Goal: Information Seeking & Learning: Learn about a topic

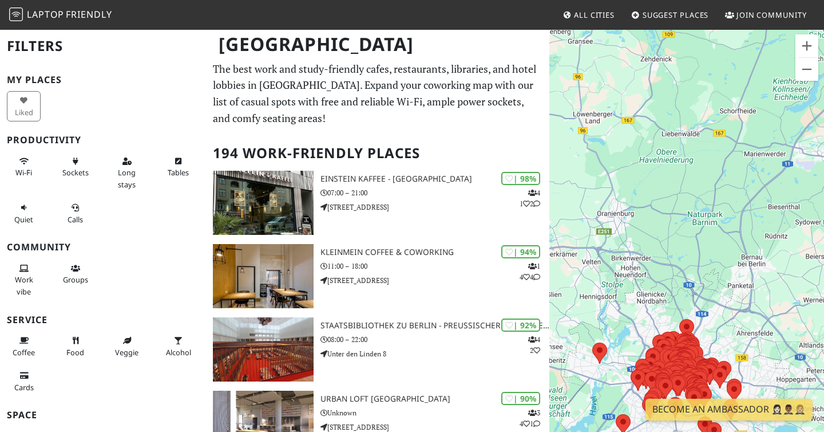
click at [718, 330] on div "To navigate, press the arrow keys." at bounding box center [687, 245] width 275 height 432
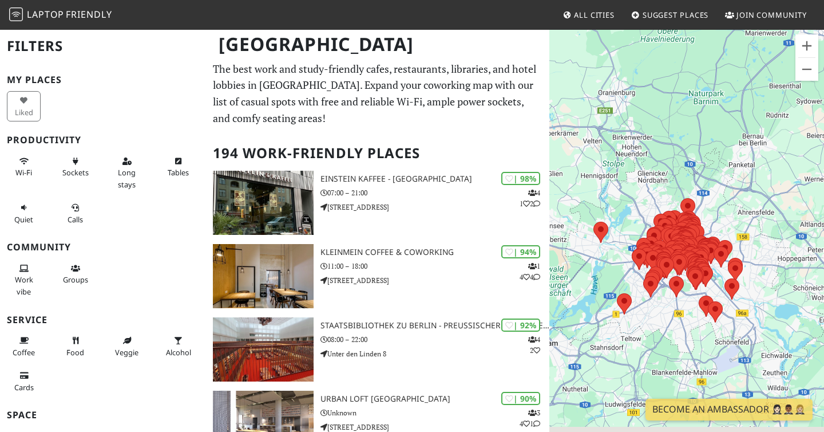
drag, startPoint x: 720, startPoint y: 330, endPoint x: 718, endPoint y: 189, distance: 140.8
click at [719, 191] on div "To navigate, press the arrow keys." at bounding box center [687, 245] width 275 height 432
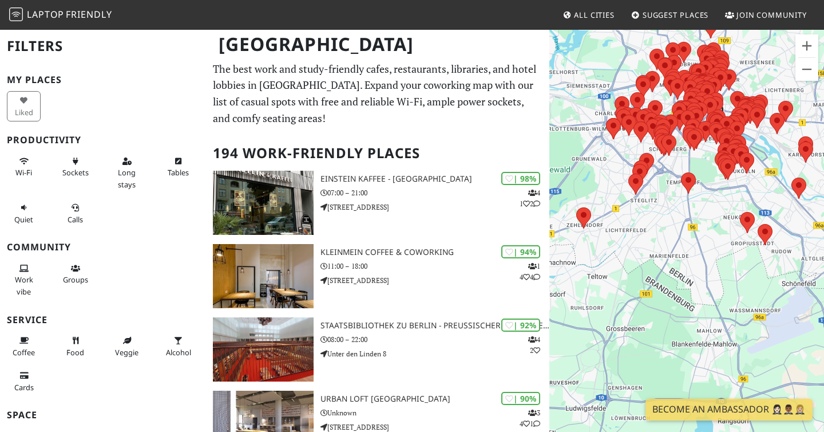
drag, startPoint x: 653, startPoint y: 286, endPoint x: 712, endPoint y: 118, distance: 178.0
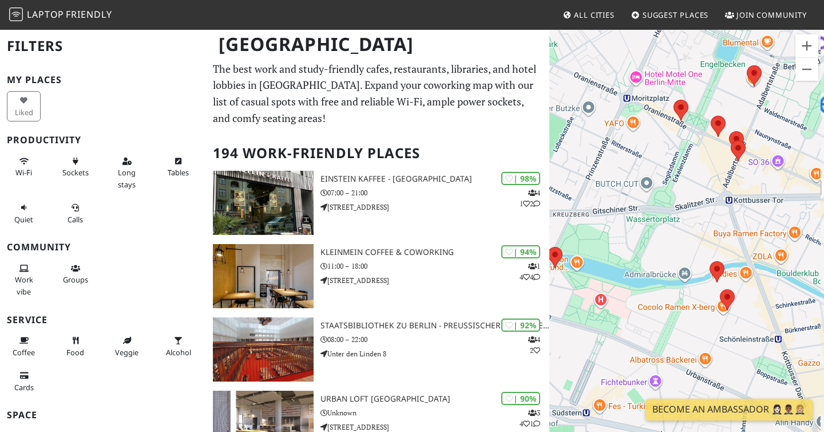
drag, startPoint x: 745, startPoint y: 210, endPoint x: 695, endPoint y: 140, distance: 86.2
click at [697, 140] on div "To navigate, press the arrow keys." at bounding box center [687, 245] width 275 height 432
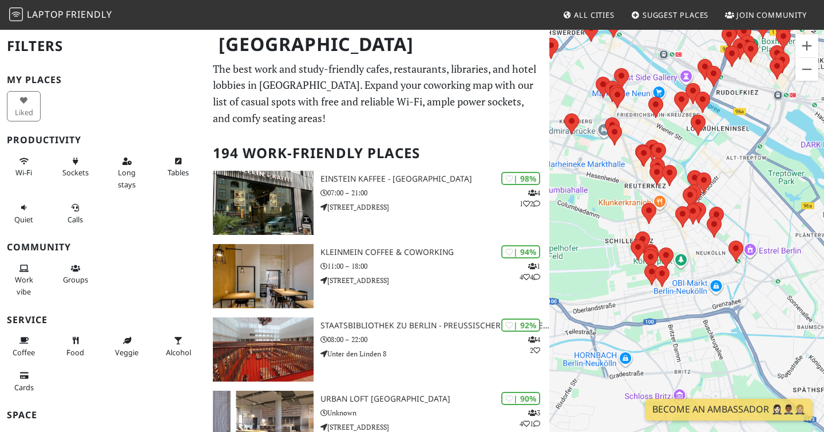
drag, startPoint x: 699, startPoint y: 238, endPoint x: 612, endPoint y: 197, distance: 95.8
click at [613, 197] on div "To navigate, press the arrow keys." at bounding box center [687, 245] width 275 height 432
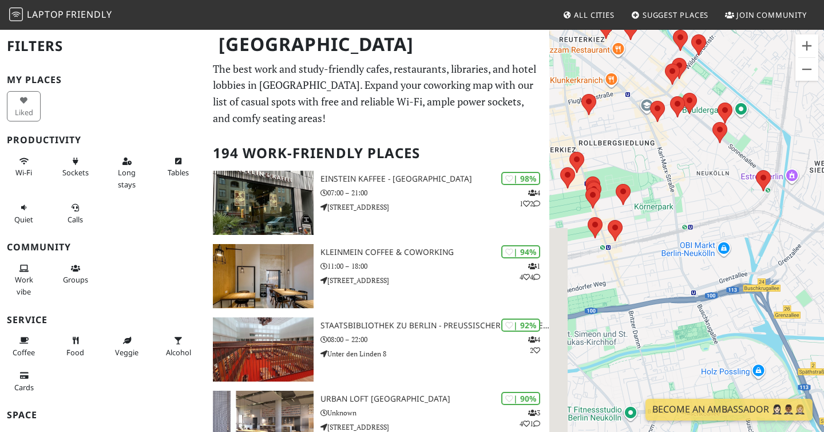
drag, startPoint x: 627, startPoint y: 252, endPoint x: 658, endPoint y: 204, distance: 57.6
click at [658, 204] on div "To navigate, press the arrow keys." at bounding box center [687, 245] width 275 height 432
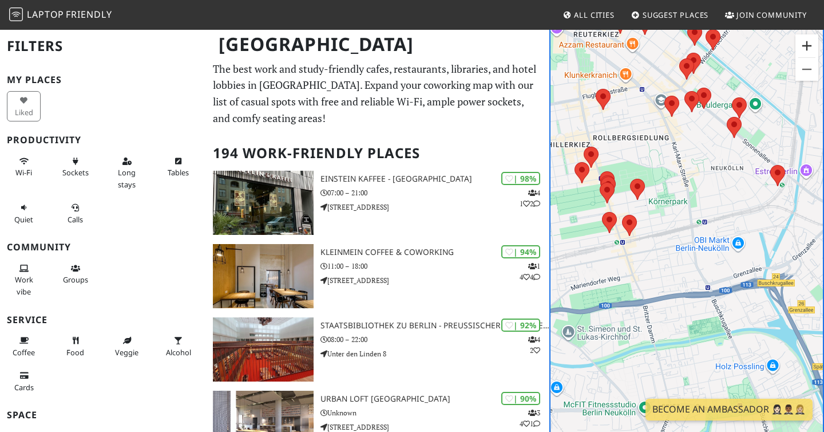
click at [803, 45] on button "Zoom in" at bounding box center [807, 45] width 23 height 23
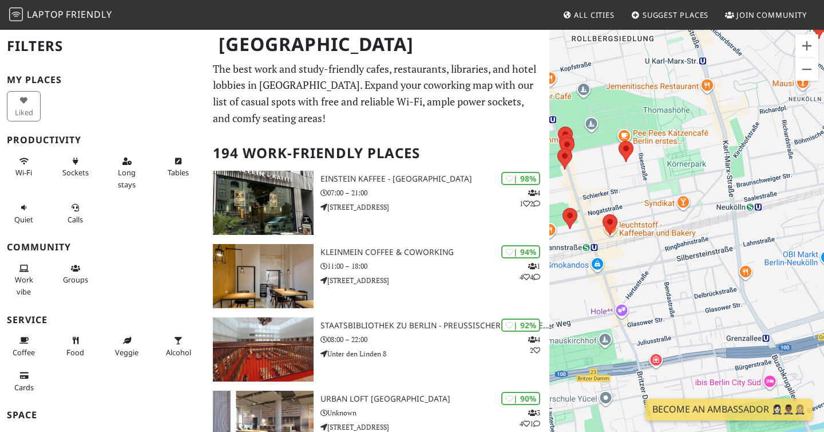
drag, startPoint x: 671, startPoint y: 101, endPoint x: 772, endPoint y: 127, distance: 104.5
click at [772, 127] on div "To navigate, press the arrow keys." at bounding box center [687, 245] width 275 height 432
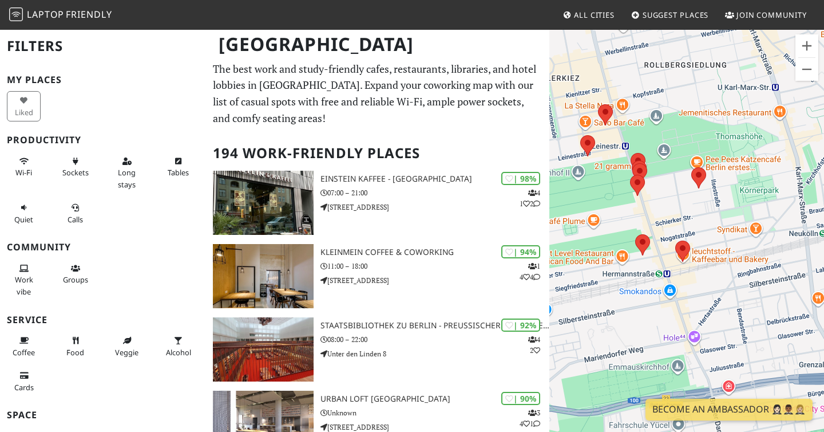
drag, startPoint x: 748, startPoint y: 126, endPoint x: 802, endPoint y: 216, distance: 105.0
click at [801, 215] on div "To navigate, press the arrow keys." at bounding box center [687, 245] width 275 height 432
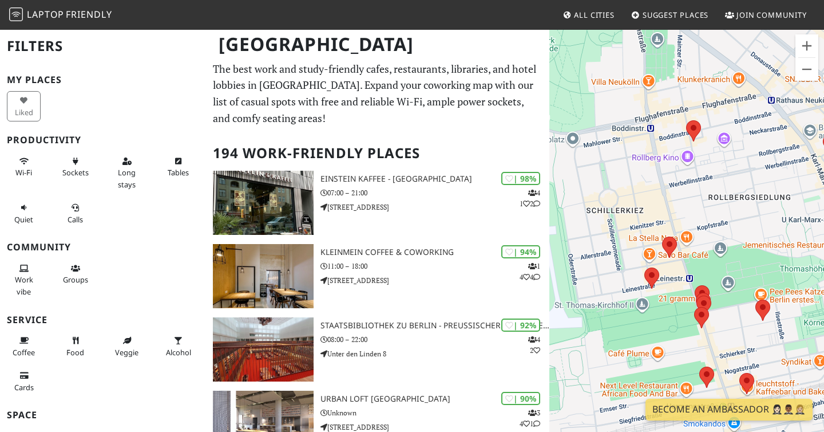
drag, startPoint x: 725, startPoint y: 160, endPoint x: 737, endPoint y: 201, distance: 42.9
click at [737, 201] on div "To navigate, press the arrow keys." at bounding box center [687, 245] width 275 height 432
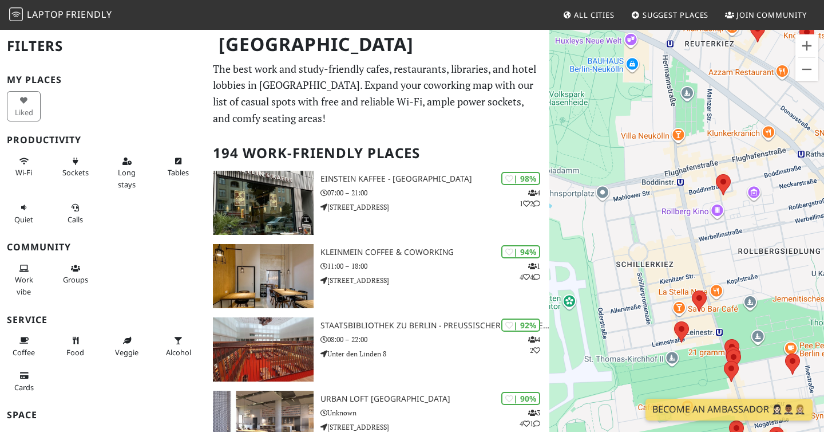
drag, startPoint x: 664, startPoint y: 138, endPoint x: 695, endPoint y: 167, distance: 42.9
click at [695, 167] on div "To navigate, press the arrow keys." at bounding box center [687, 245] width 275 height 432
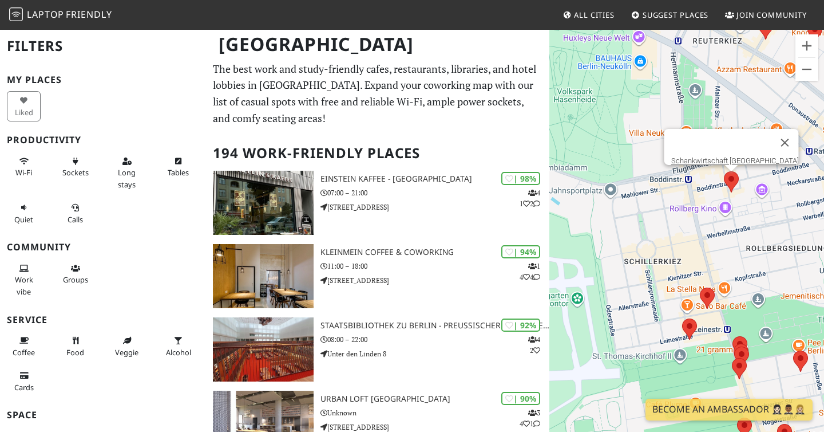
click at [724, 171] on area at bounding box center [724, 171] width 0 height 0
click at [733, 156] on link "Schankwirtschaft Laidak" at bounding box center [735, 160] width 128 height 9
click at [703, 303] on img at bounding box center [707, 297] width 15 height 21
click at [700, 287] on area at bounding box center [700, 287] width 0 height 0
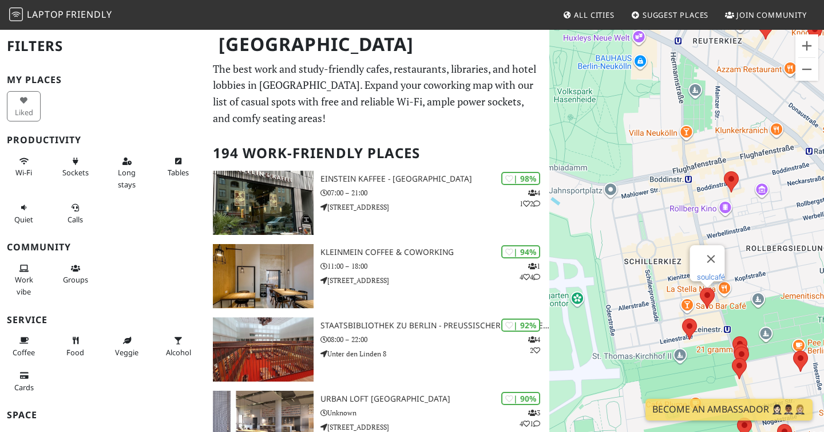
click at [707, 272] on link "soulcafé" at bounding box center [711, 276] width 28 height 9
click at [682, 318] on area at bounding box center [682, 318] width 0 height 0
click at [688, 303] on link "Pomeranze" at bounding box center [693, 307] width 37 height 9
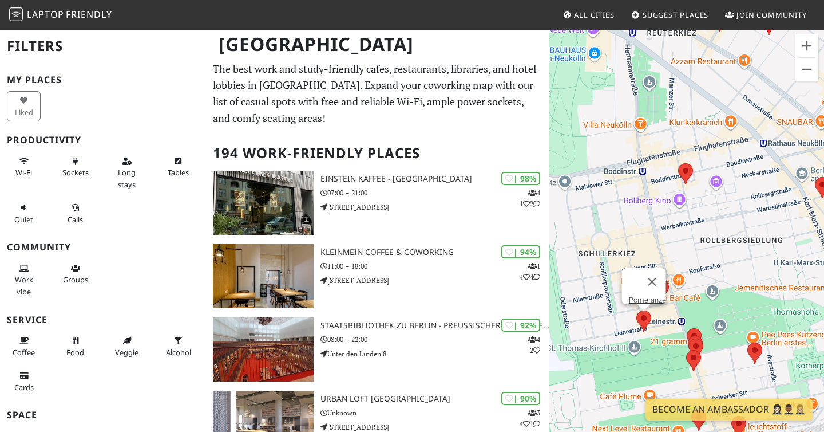
drag, startPoint x: 699, startPoint y: 234, endPoint x: 628, endPoint y: 220, distance: 71.6
click at [628, 220] on div "To navigate, press the arrow keys. Pomeranze" at bounding box center [687, 245] width 275 height 432
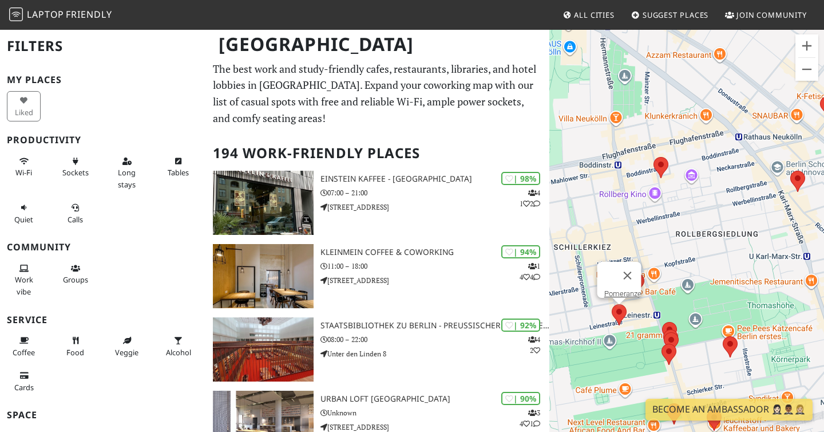
drag, startPoint x: 733, startPoint y: 235, endPoint x: 721, endPoint y: 221, distance: 18.7
click at [721, 221] on div "To navigate, press the arrow keys. Pomeranze" at bounding box center [687, 245] width 275 height 432
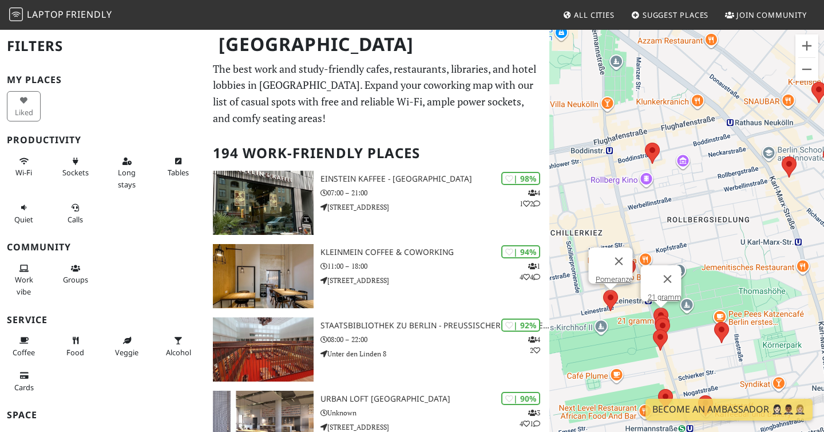
click at [654, 307] on area at bounding box center [654, 307] width 0 height 0
click at [655, 318] on area at bounding box center [655, 318] width 0 height 0
click at [653, 329] on area at bounding box center [653, 329] width 0 height 0
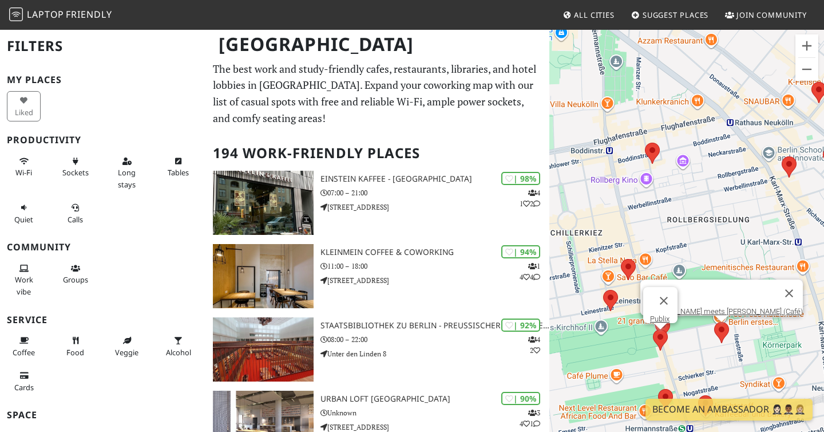
click at [714, 322] on area at bounding box center [714, 322] width 0 height 0
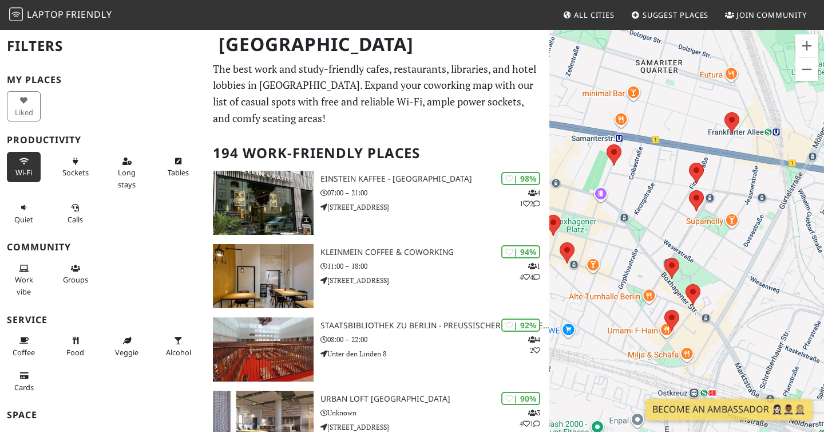
click at [16, 169] on span "Wi-Fi" at bounding box center [23, 172] width 17 height 10
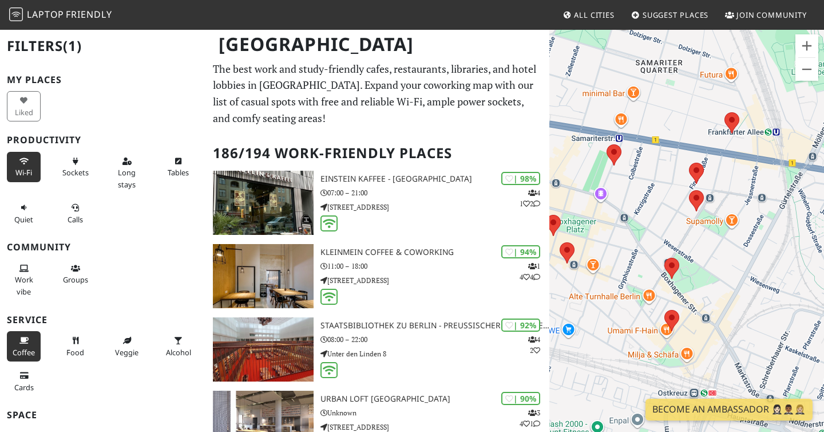
click at [26, 342] on icon at bounding box center [23, 340] width 9 height 7
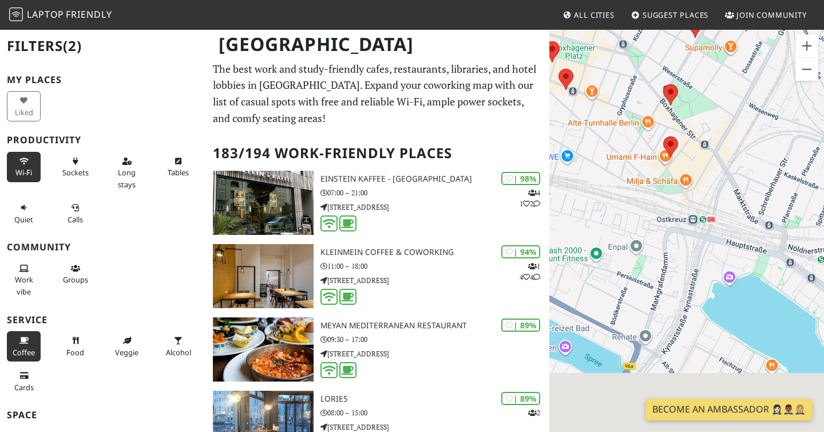
drag, startPoint x: 733, startPoint y: 275, endPoint x: 733, endPoint y: 98, distance: 176.3
click at [733, 98] on div "To navigate, press the arrow keys. Tamper meets Jigger (Café)" at bounding box center [687, 245] width 275 height 432
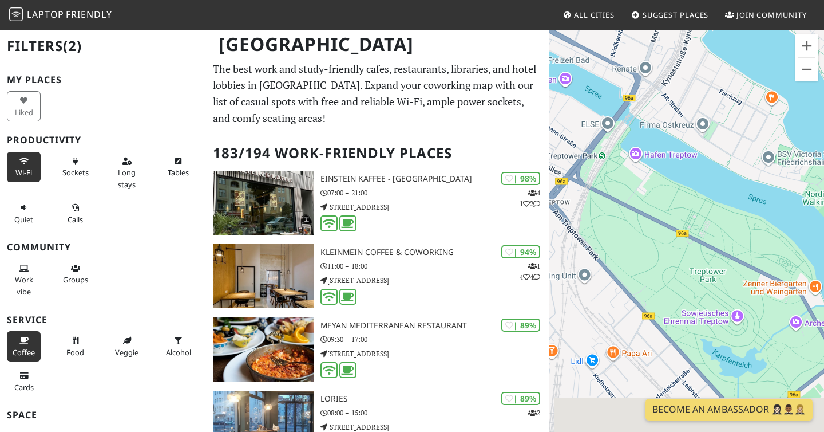
drag, startPoint x: 733, startPoint y: 241, endPoint x: 746, endPoint y: 42, distance: 199.1
click at [738, 86] on div "To navigate, press the arrow keys. Tamper meets Jigger (Café)" at bounding box center [687, 245] width 275 height 432
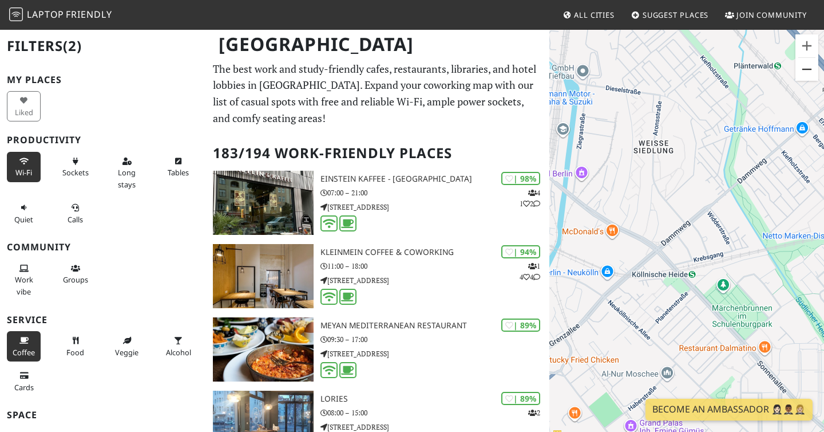
click at [801, 72] on button "Zoom out" at bounding box center [807, 69] width 23 height 23
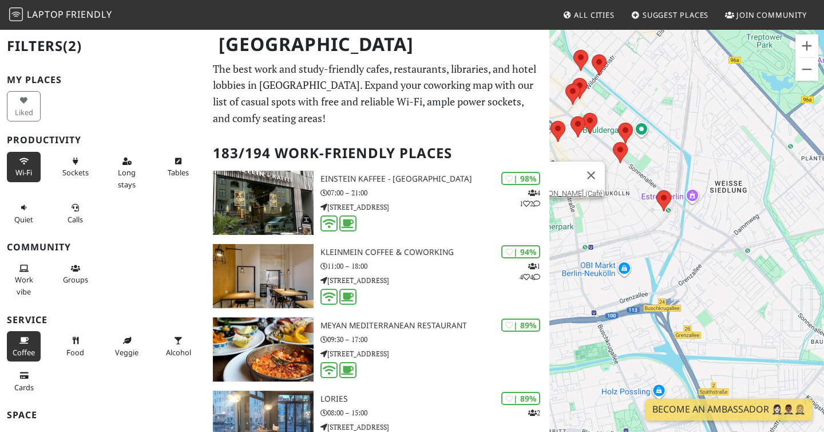
drag, startPoint x: 641, startPoint y: 218, endPoint x: 726, endPoint y: 209, distance: 85.1
click at [725, 209] on div "To navigate, press the arrow keys. Tamper meets Jigger (Café)" at bounding box center [687, 245] width 275 height 432
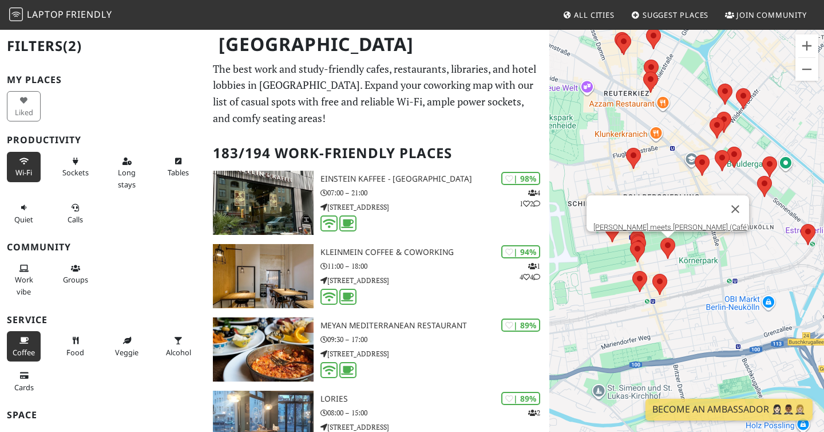
drag, startPoint x: 639, startPoint y: 209, endPoint x: 757, endPoint y: 251, distance: 125.1
click at [757, 250] on div "To navigate, press the arrow keys. Tamper meets Jigger (Café)" at bounding box center [687, 245] width 275 height 432
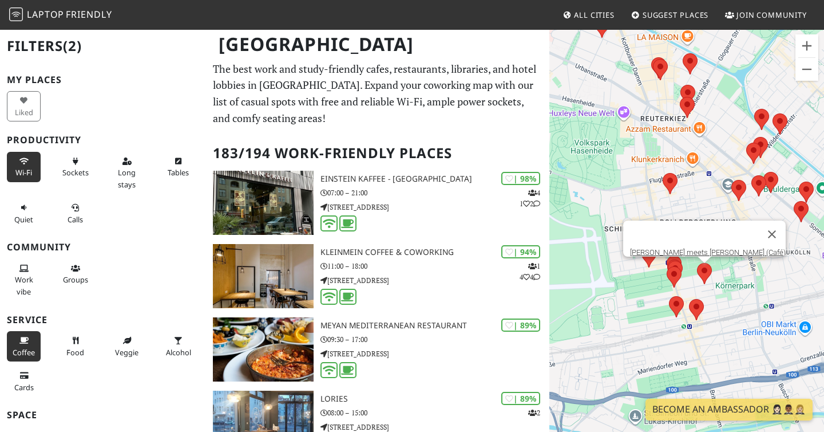
click at [631, 339] on div "To navigate, press the arrow keys. Tamper meets Jigger (Café)" at bounding box center [687, 245] width 275 height 432
click at [806, 50] on button "Zoom in" at bounding box center [807, 45] width 23 height 23
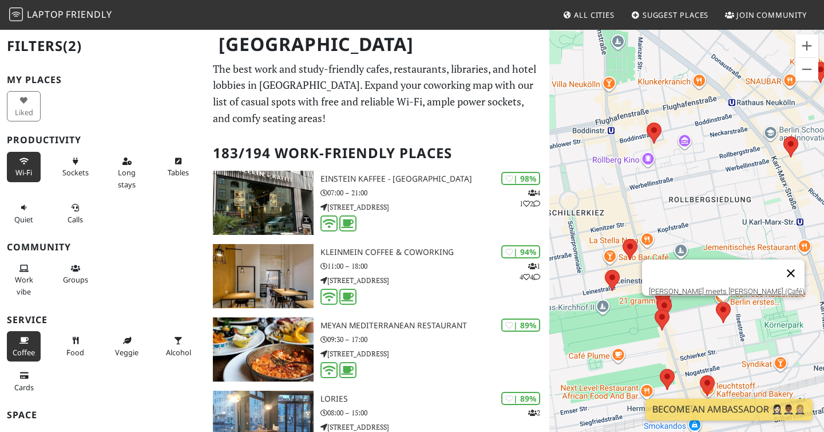
click at [777, 262] on button "Close" at bounding box center [790, 272] width 27 height 27
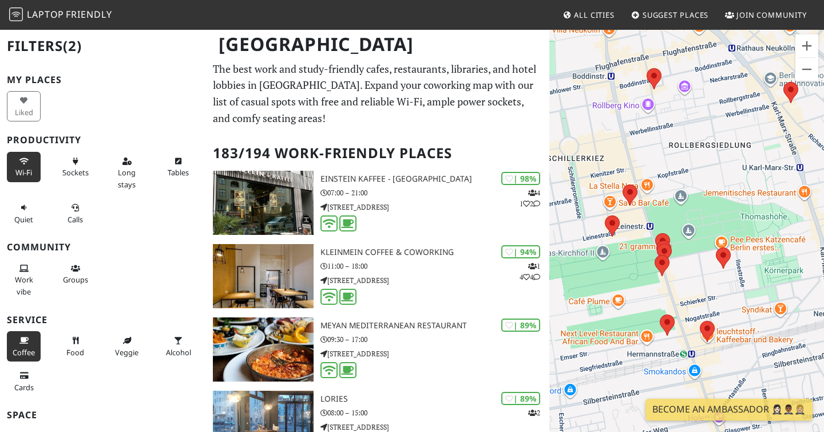
drag, startPoint x: 704, startPoint y: 243, endPoint x: 704, endPoint y: 188, distance: 55.0
click at [704, 188] on div "To navigate, press the arrow keys." at bounding box center [687, 245] width 275 height 432
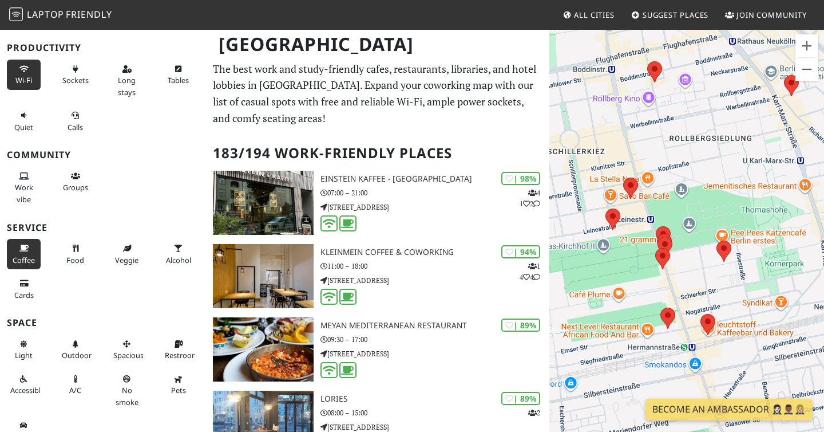
scroll to position [109, 0]
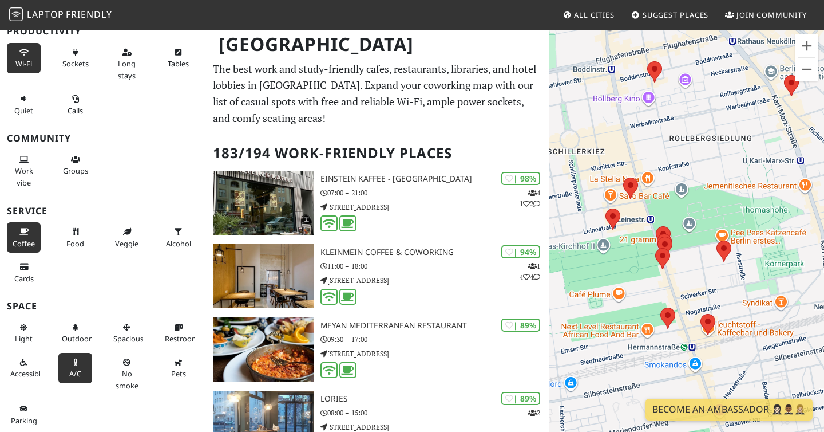
click at [83, 369] on button "A/C" at bounding box center [75, 368] width 34 height 30
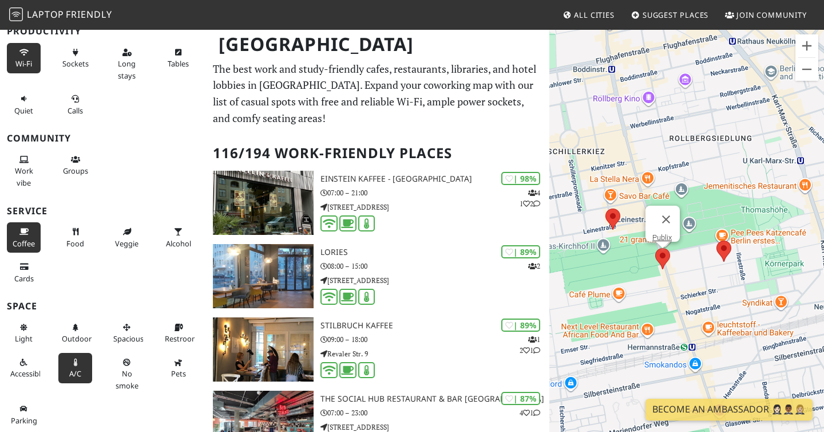
click at [655, 248] on area at bounding box center [655, 248] width 0 height 0
click at [730, 254] on img at bounding box center [724, 250] width 15 height 21
click at [720, 255] on img at bounding box center [724, 250] width 15 height 21
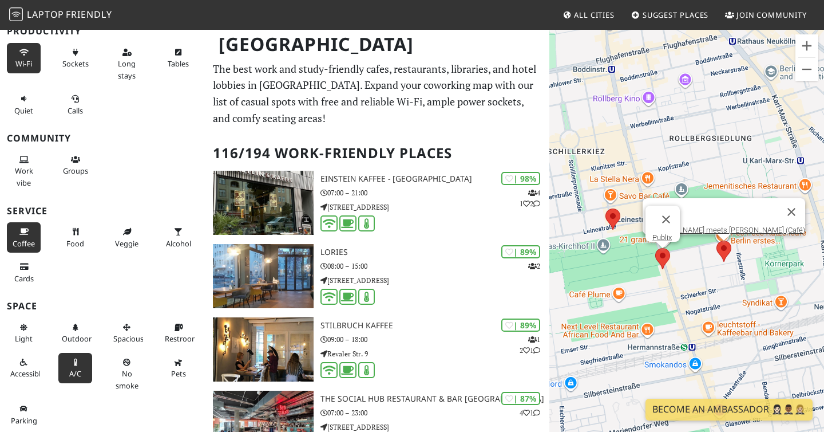
click at [717, 240] on area at bounding box center [717, 240] width 0 height 0
click at [746, 226] on link "Tamper meets Jigger (Café)" at bounding box center [728, 230] width 156 height 9
click at [656, 226] on area at bounding box center [656, 226] width 0 height 0
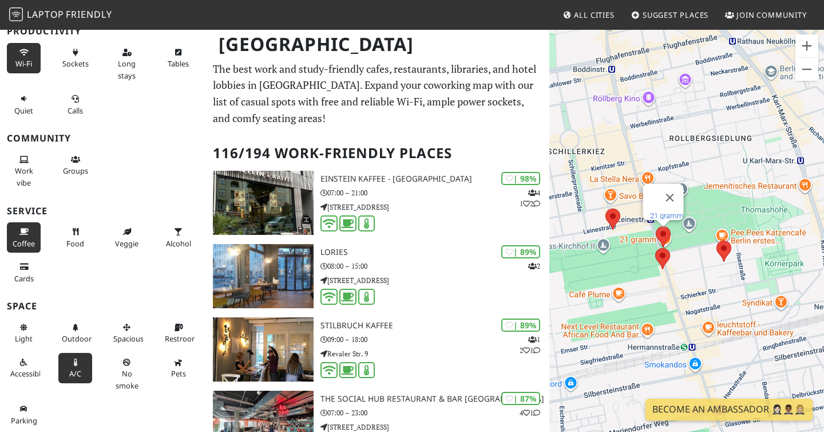
click at [663, 211] on link "21 gramm" at bounding box center [667, 215] width 34 height 9
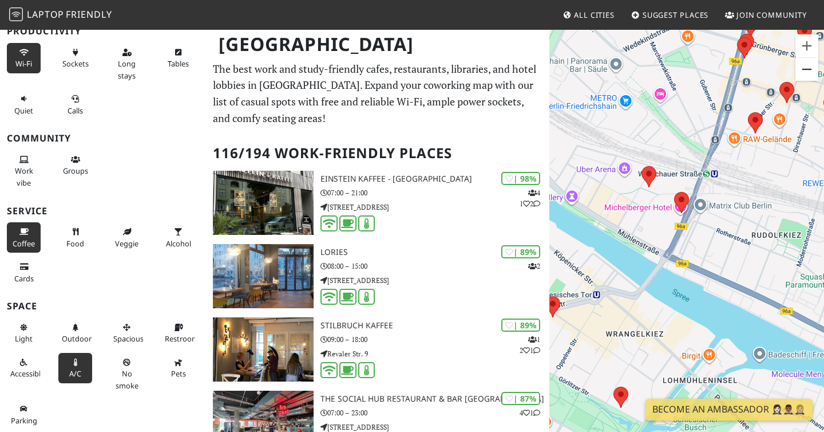
click at [811, 68] on button "Zoom out" at bounding box center [807, 69] width 23 height 23
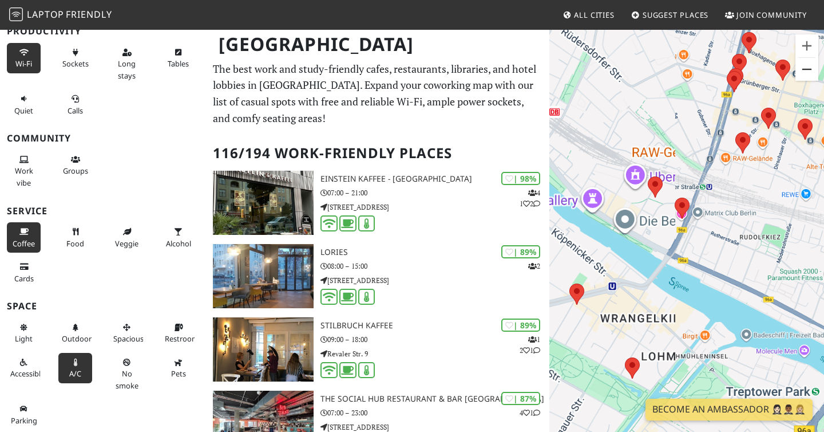
click at [811, 68] on button "Zoom out" at bounding box center [807, 69] width 23 height 23
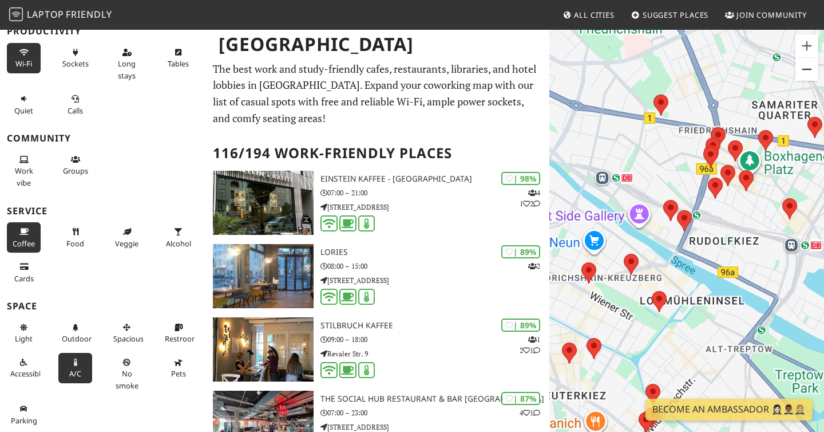
click at [811, 68] on button "Zoom out" at bounding box center [807, 69] width 23 height 23
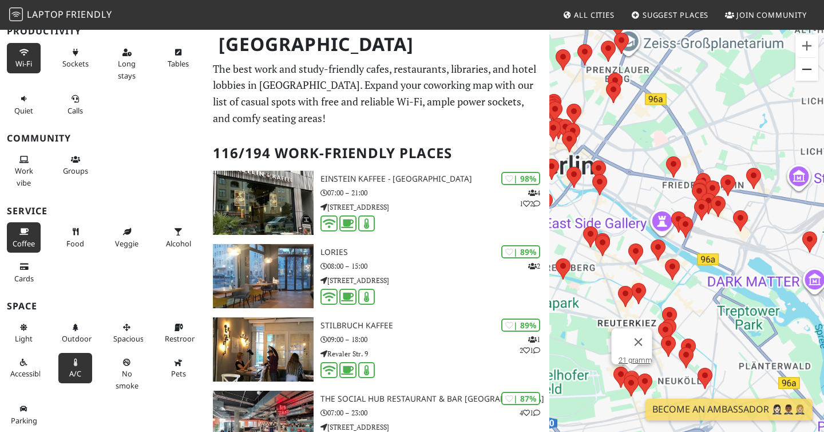
click at [811, 68] on button "Zoom out" at bounding box center [807, 69] width 23 height 23
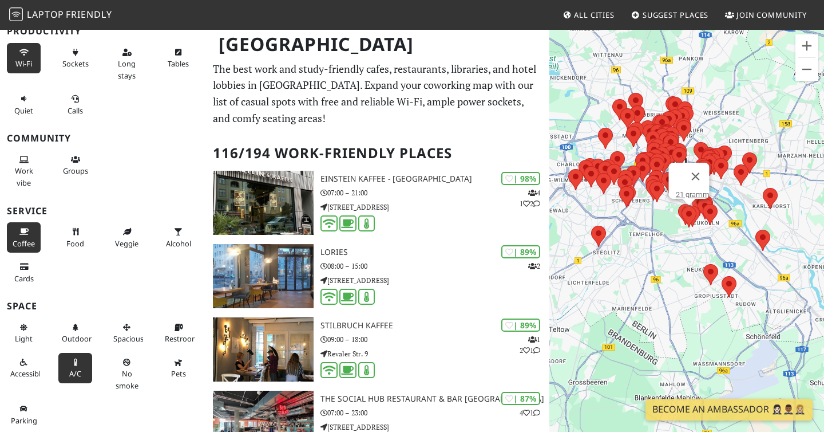
drag, startPoint x: 740, startPoint y: 159, endPoint x: 758, endPoint y: 96, distance: 65.6
click at [758, 96] on div "To navigate, press the arrow keys. 21 gramm" at bounding box center [687, 245] width 275 height 432
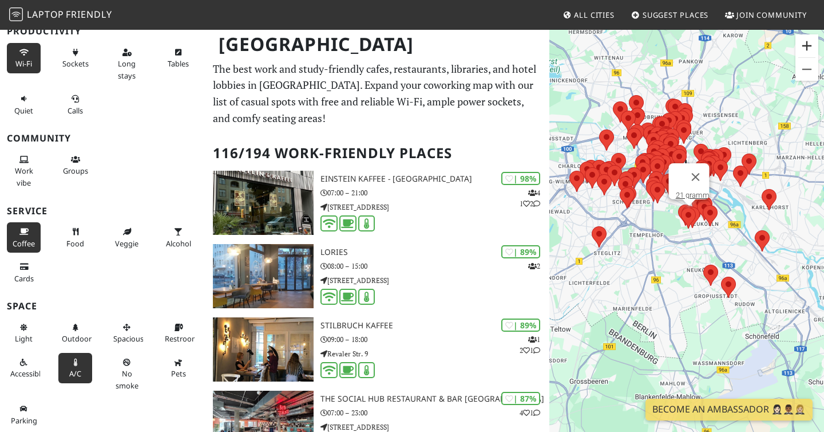
click at [802, 41] on button "Zoom in" at bounding box center [807, 45] width 23 height 23
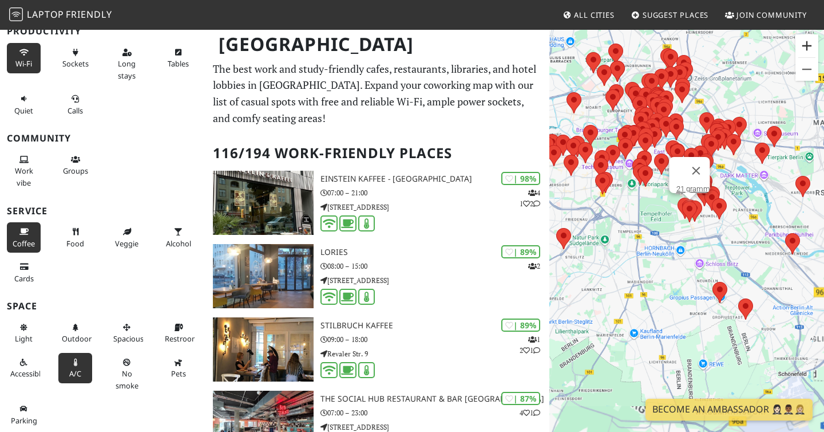
click at [802, 41] on button "Zoom in" at bounding box center [807, 45] width 23 height 23
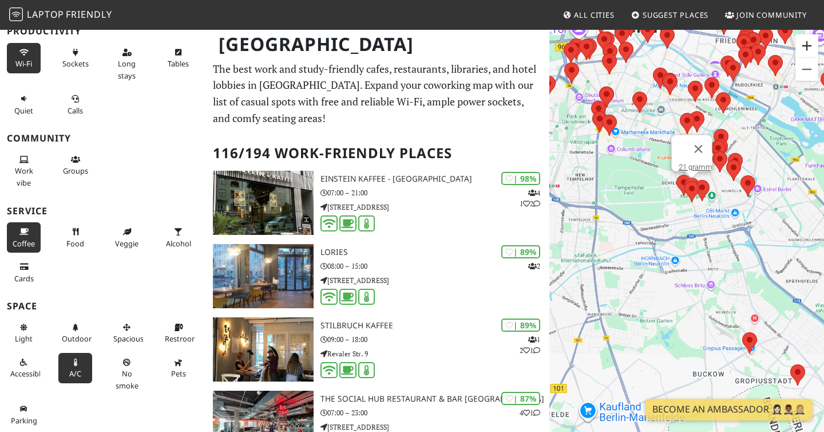
click at [802, 41] on button "Zoom in" at bounding box center [807, 45] width 23 height 23
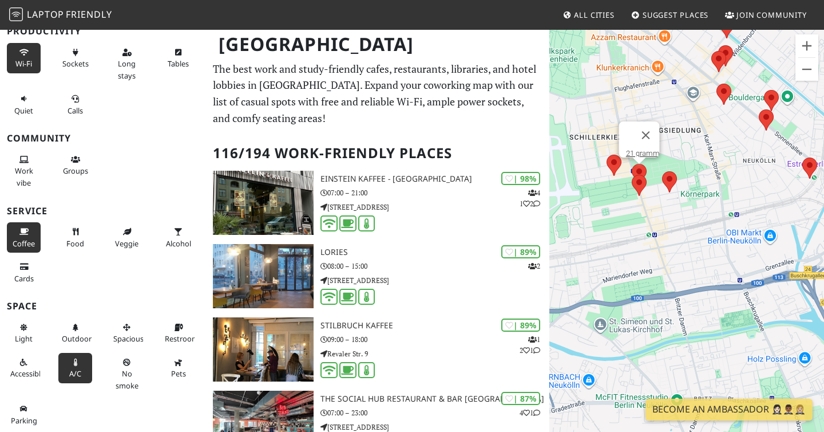
click at [662, 247] on div "To navigate, press the arrow keys. 21 gramm" at bounding box center [687, 245] width 275 height 432
click at [632, 175] on area at bounding box center [632, 175] width 0 height 0
click at [639, 160] on link "Publix" at bounding box center [638, 164] width 19 height 9
click at [607, 155] on area at bounding box center [607, 155] width 0 height 0
click at [620, 140] on link "Pomeranze" at bounding box center [617, 144] width 37 height 9
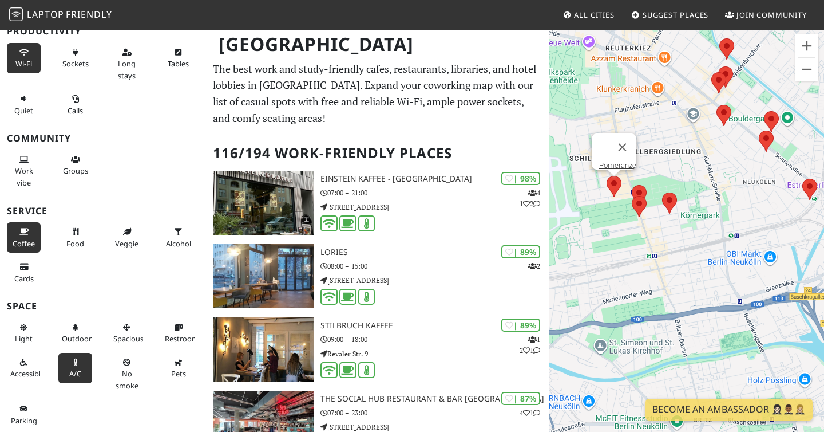
drag, startPoint x: 689, startPoint y: 147, endPoint x: 687, endPoint y: 175, distance: 28.7
click at [688, 175] on div "To navigate, press the arrow keys. Pomeranze" at bounding box center [687, 245] width 275 height 432
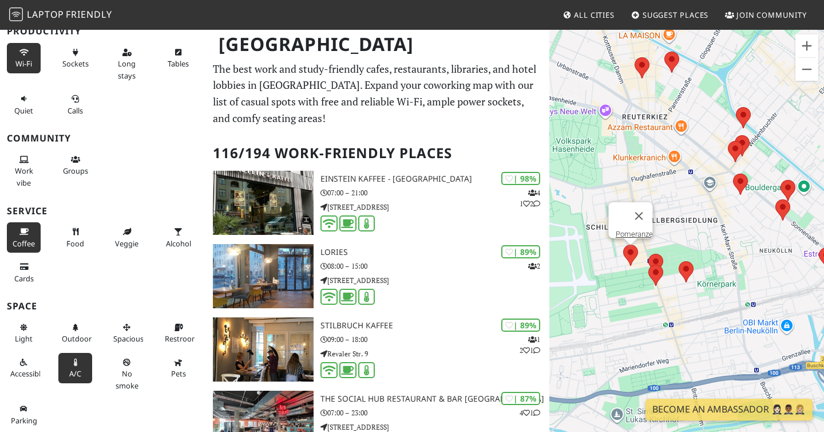
click at [736, 114] on img at bounding box center [743, 117] width 15 height 21
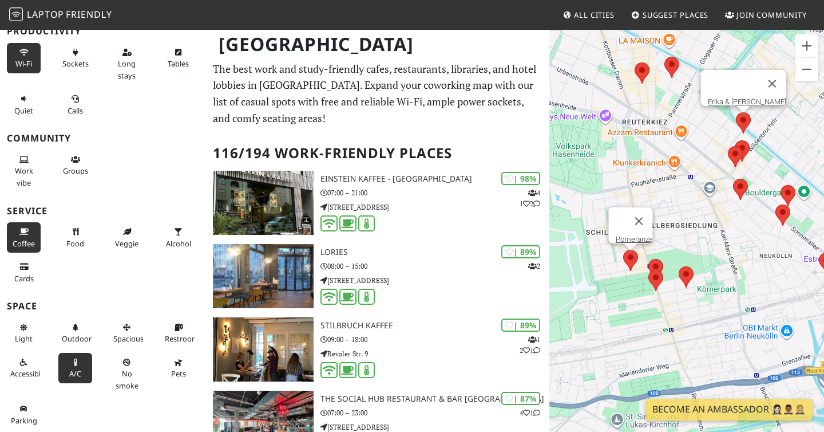
click at [736, 112] on area at bounding box center [736, 112] width 0 height 0
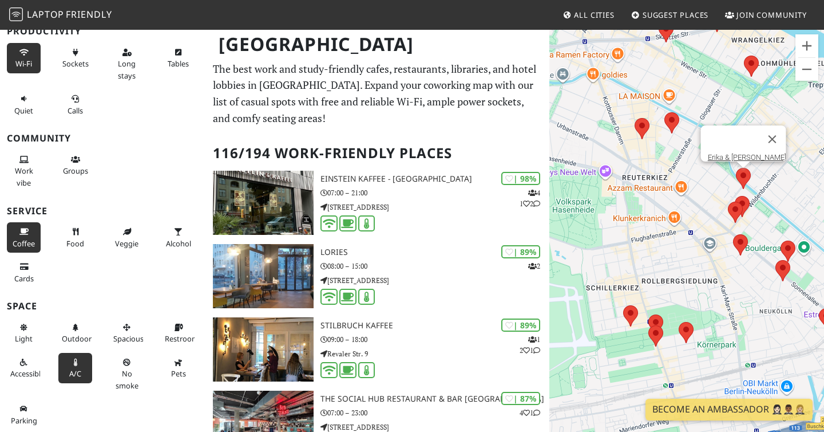
click at [676, 195] on div "To navigate, press the arrow keys. Erika & Hilde" at bounding box center [687, 245] width 275 height 432
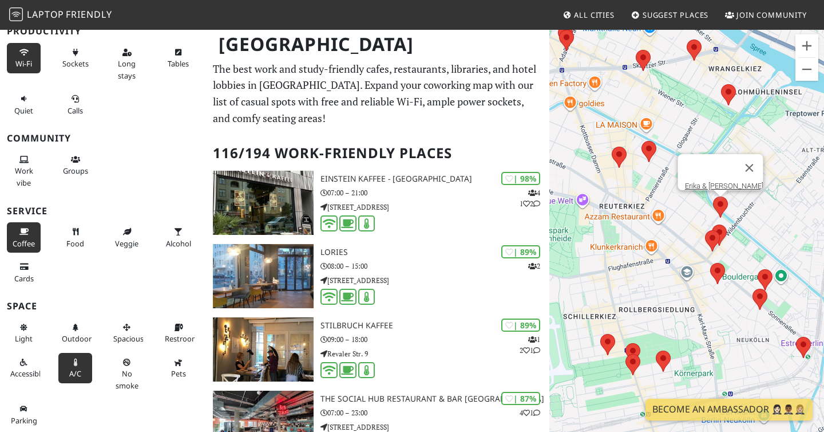
drag, startPoint x: 681, startPoint y: 233, endPoint x: 657, endPoint y: 262, distance: 37.4
click at [657, 262] on div "To navigate, press the arrow keys. Erika & Hilde" at bounding box center [687, 245] width 275 height 432
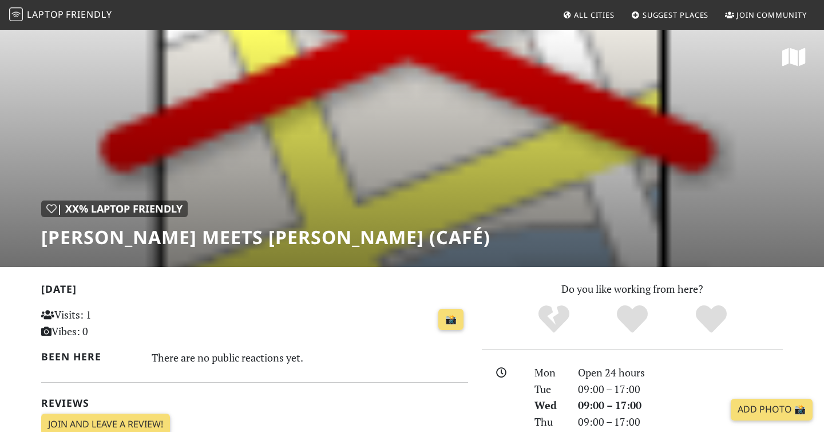
scroll to position [310, 0]
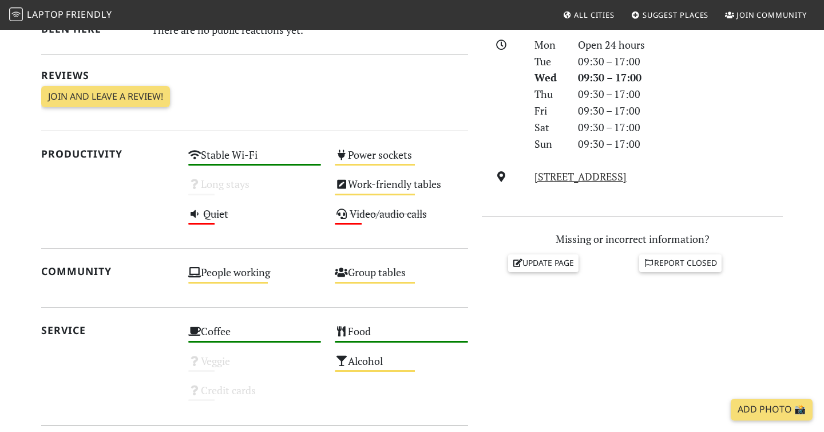
scroll to position [409, 0]
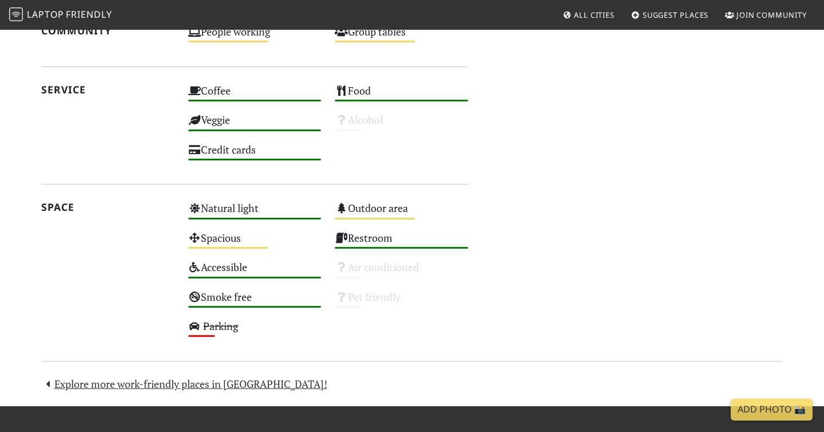
scroll to position [752, 0]
